Goal: Obtain resource: Download file/media

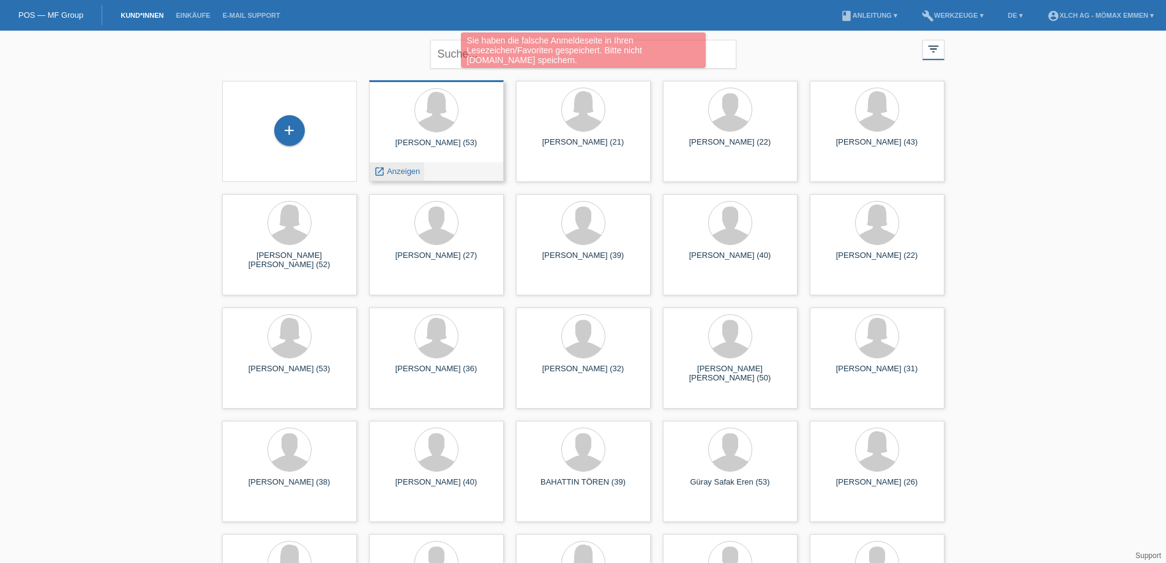
click at [409, 173] on span "Anzeigen" at bounding box center [403, 170] width 33 height 9
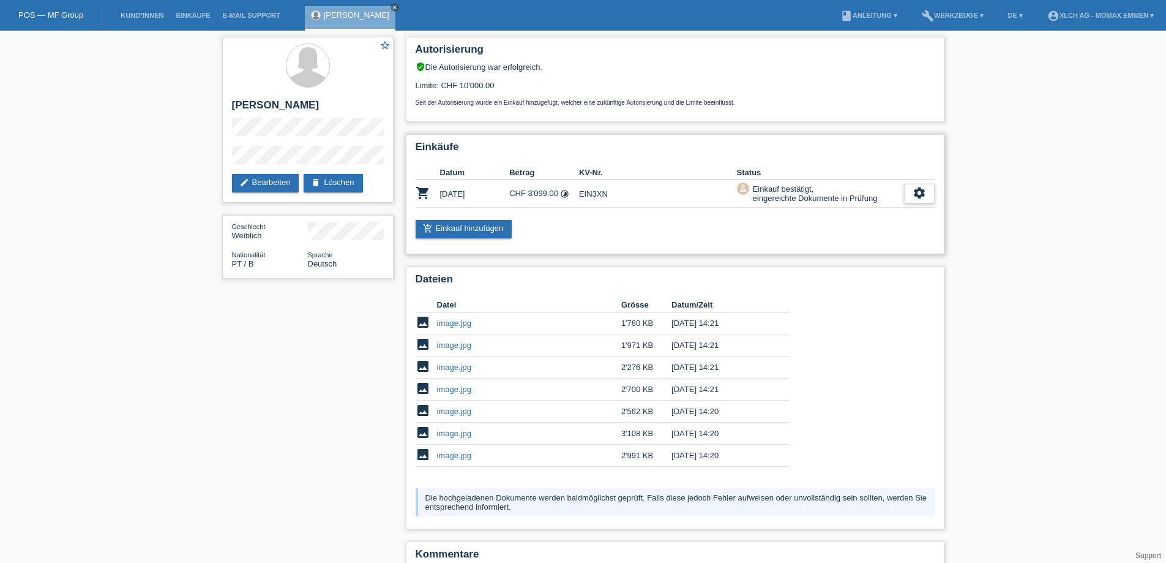
click at [919, 193] on icon "settings" at bounding box center [919, 192] width 13 height 13
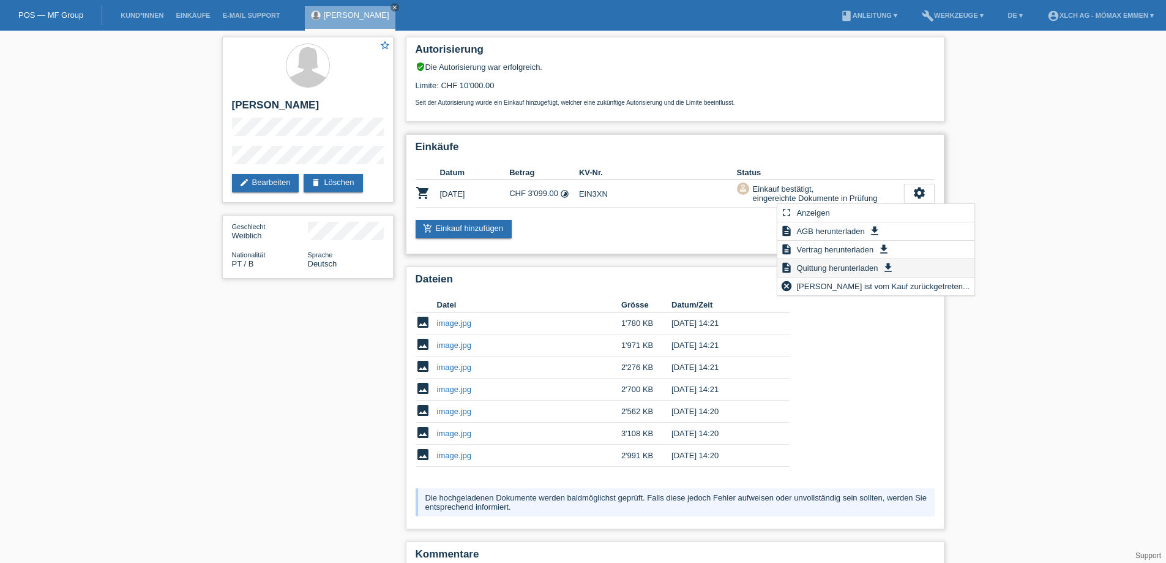
click at [842, 267] on span "Quittung herunterladen" at bounding box center [837, 267] width 85 height 15
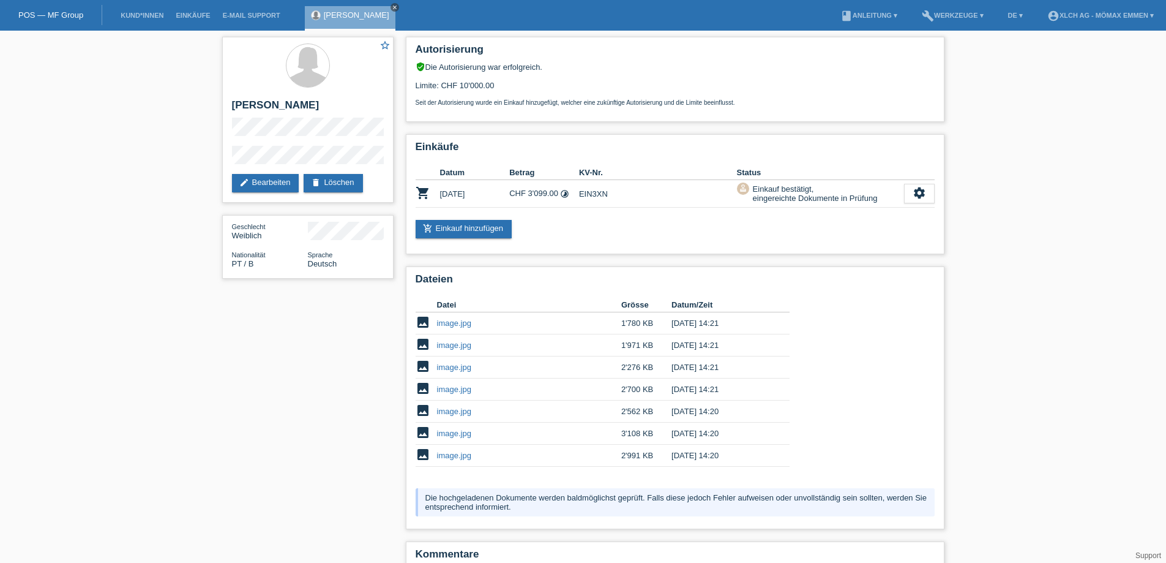
click at [397, 7] on icon "close" at bounding box center [395, 7] width 6 height 6
click at [56, 13] on link "POS — MF Group" at bounding box center [50, 14] width 65 height 9
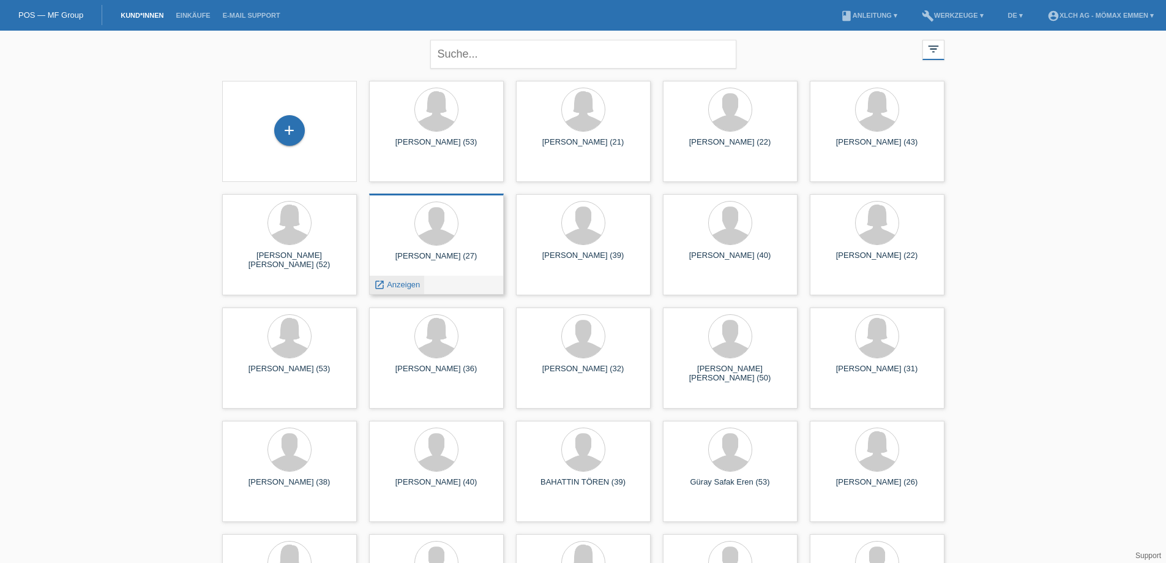
click at [407, 282] on span "Anzeigen" at bounding box center [403, 284] width 33 height 9
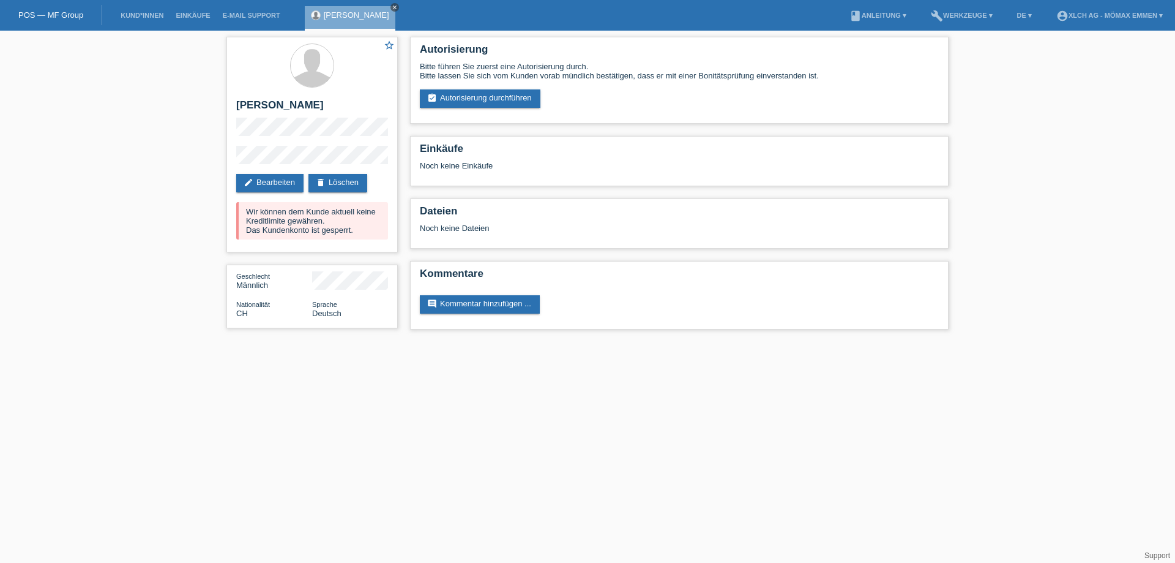
click at [392, 7] on icon "close" at bounding box center [395, 7] width 6 height 6
click at [67, 20] on div "POS — MF Group" at bounding box center [51, 15] width 102 height 20
click at [45, 10] on div "POS — MF Group" at bounding box center [51, 15] width 102 height 20
click at [44, 15] on link "POS — MF Group" at bounding box center [50, 14] width 65 height 9
